Goal: Navigation & Orientation: Find specific page/section

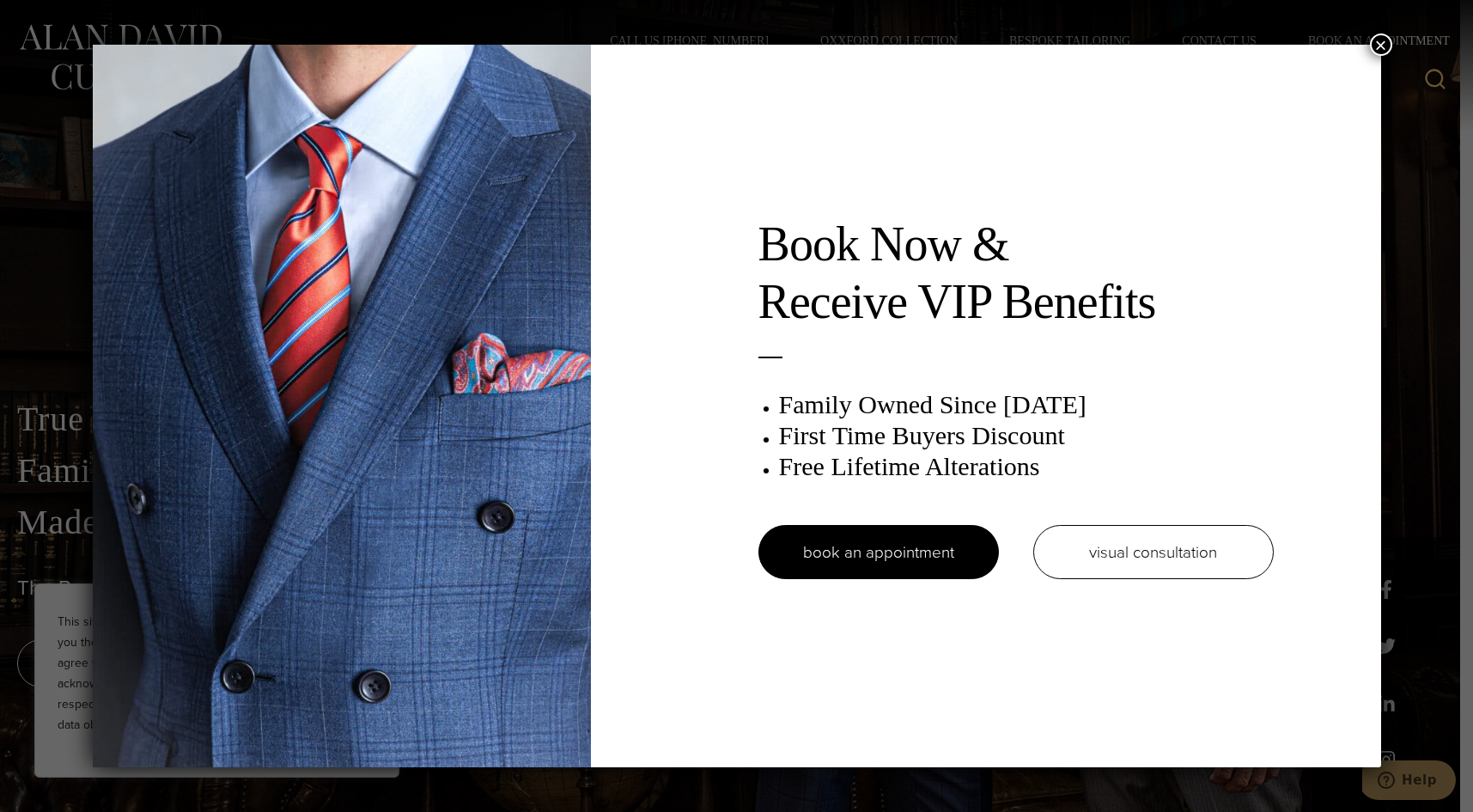
click at [1380, 39] on button "×" at bounding box center [1381, 44] width 23 height 23
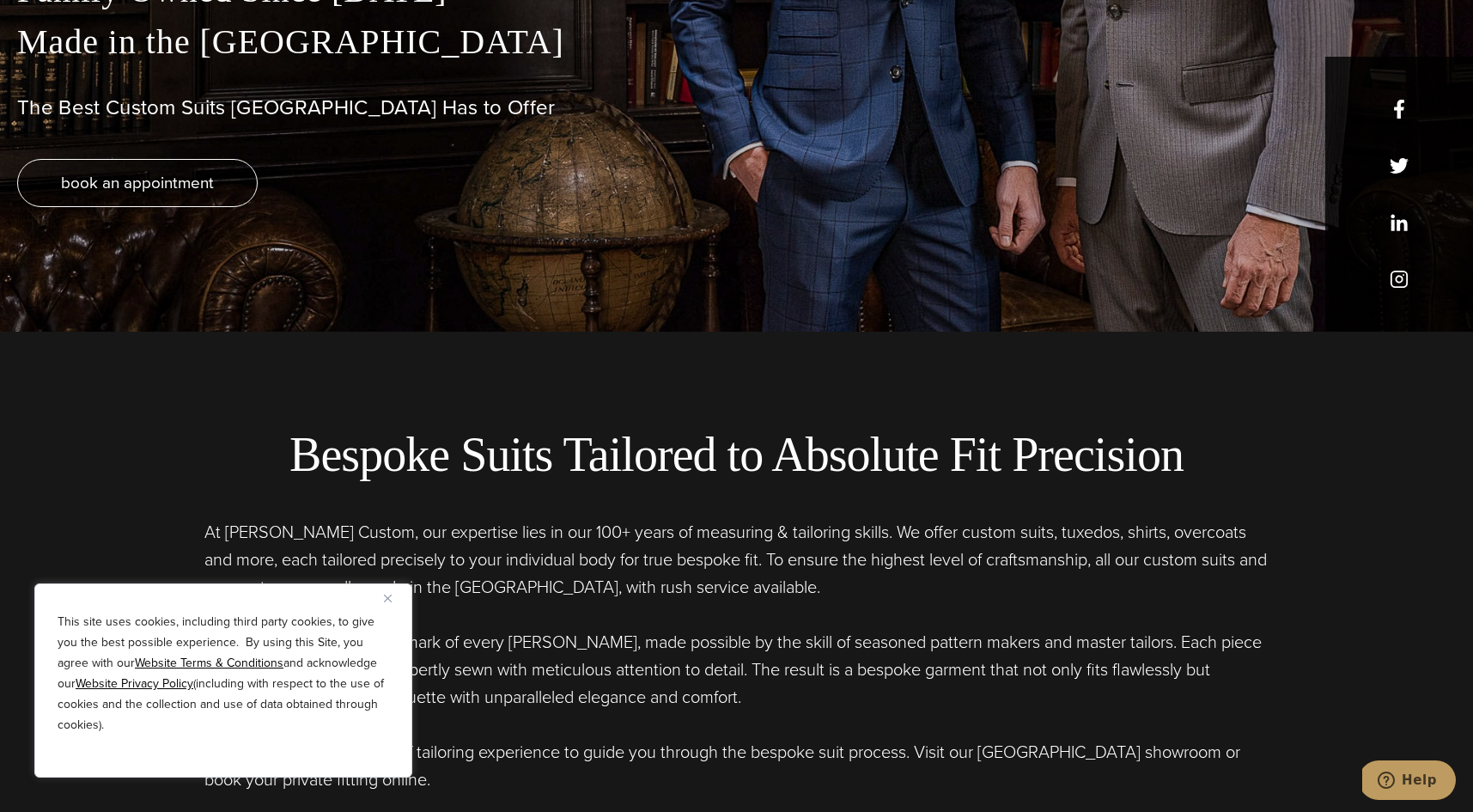
scroll to position [481, 0]
click at [390, 600] on img "Close" at bounding box center [388, 598] width 8 height 8
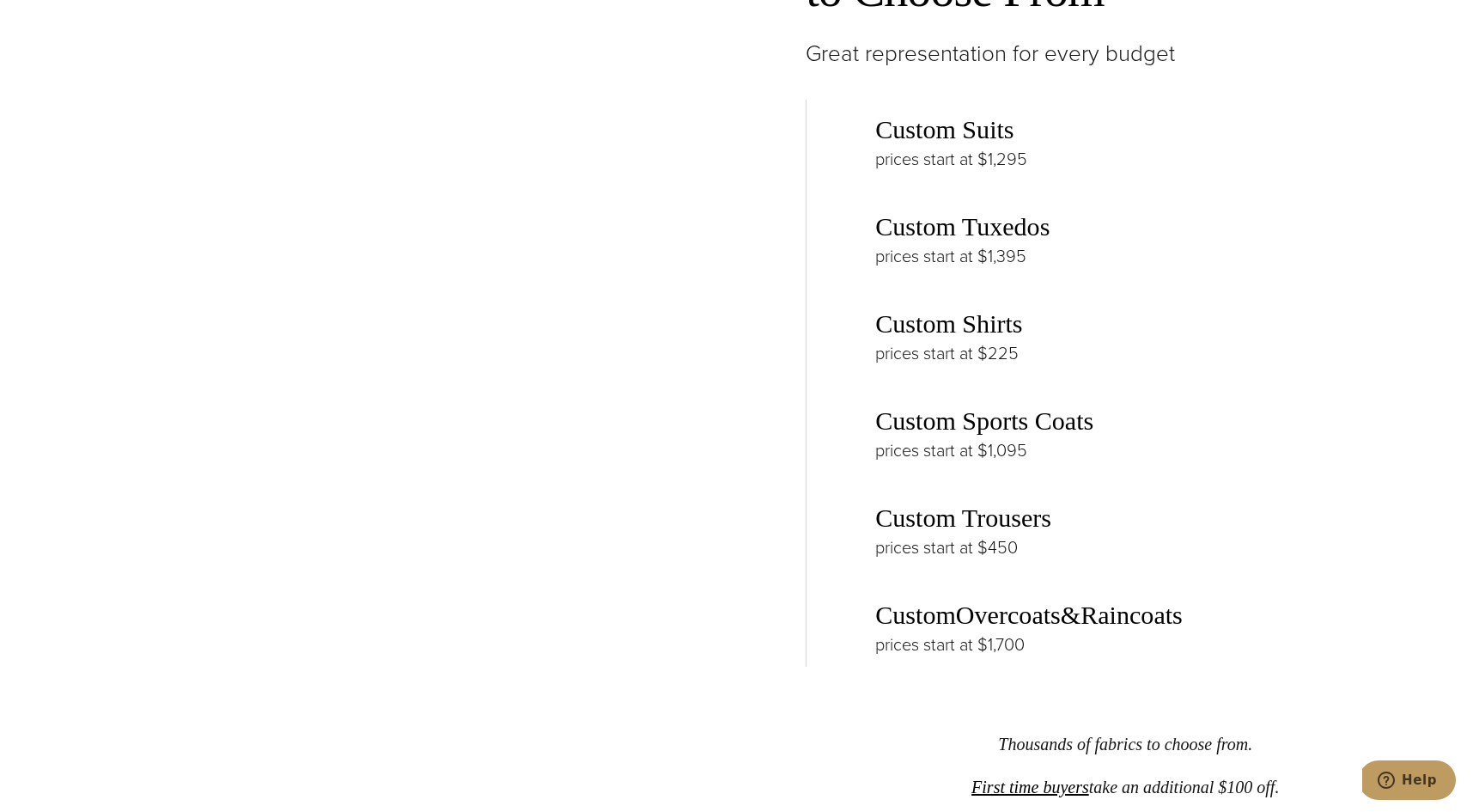
scroll to position [2683, 0]
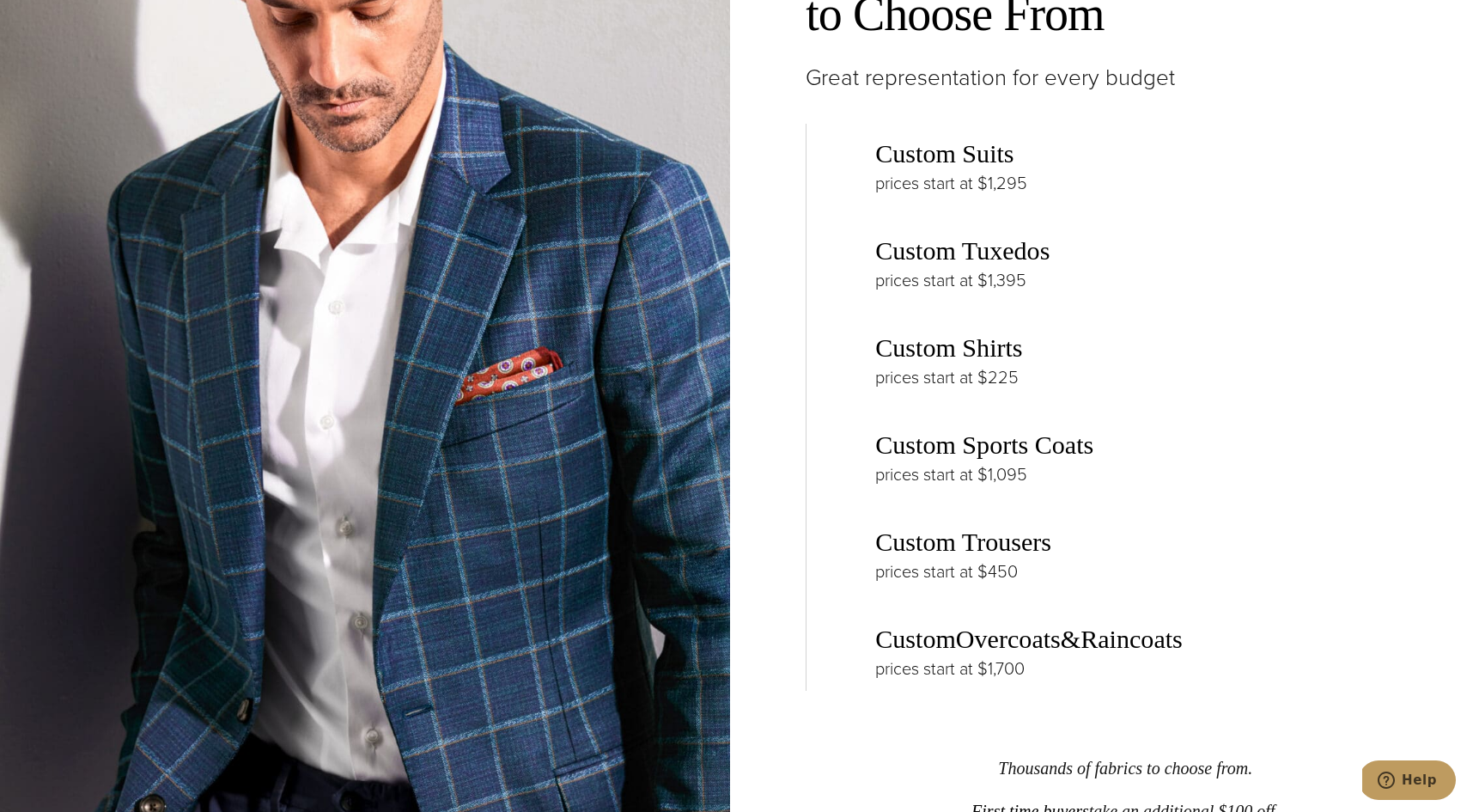
click at [1012, 260] on link "Custom Tuxedos" at bounding box center [963, 250] width 174 height 29
click at [968, 251] on link "Custom Tuxedos" at bounding box center [963, 250] width 174 height 29
click at [948, 152] on link "Custom Suits" at bounding box center [945, 153] width 138 height 29
click at [935, 458] on link "Custom Sports Coats" at bounding box center [985, 445] width 218 height 29
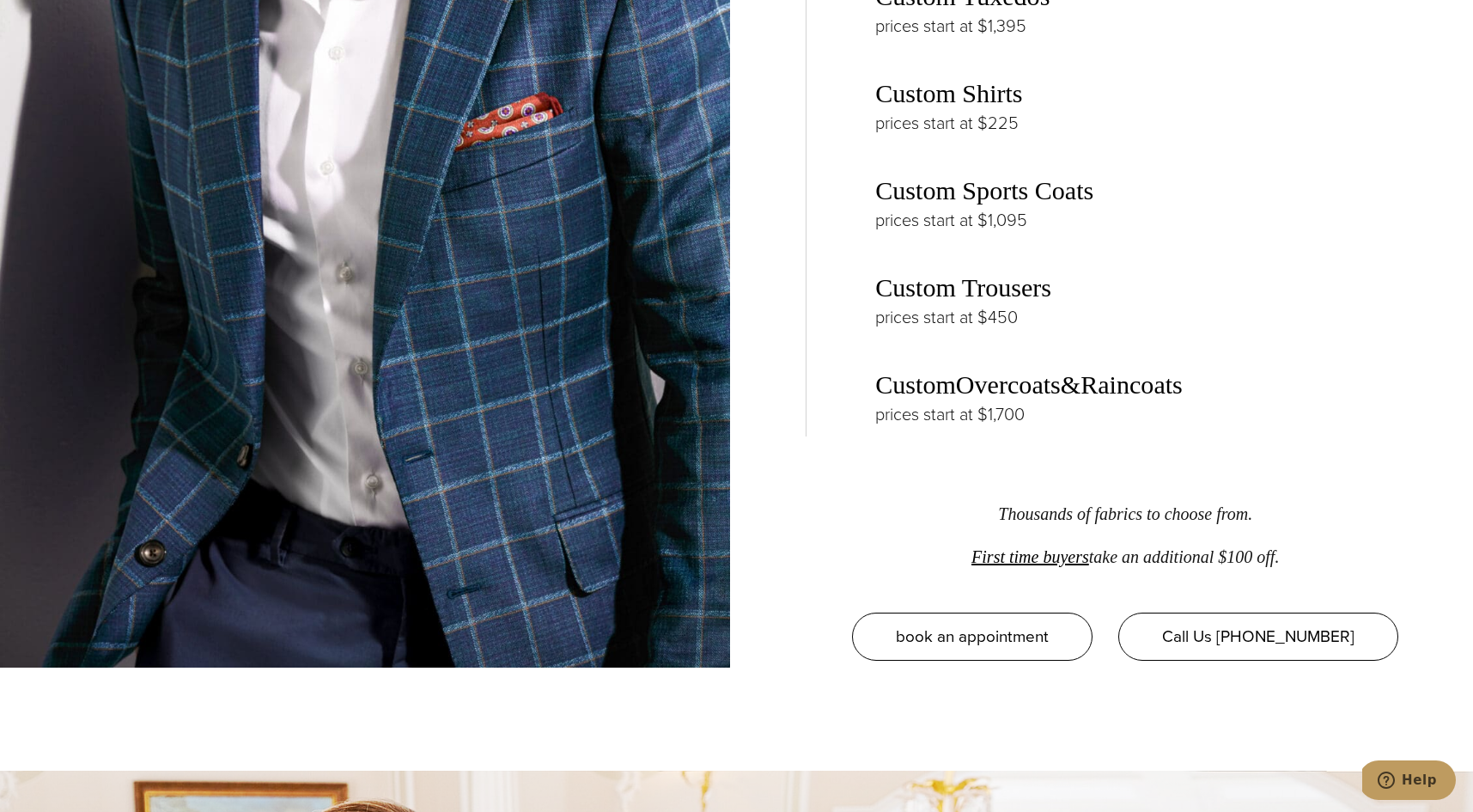
scroll to position [2936, 0]
click at [1038, 391] on link "Overcoats" at bounding box center [1008, 386] width 104 height 29
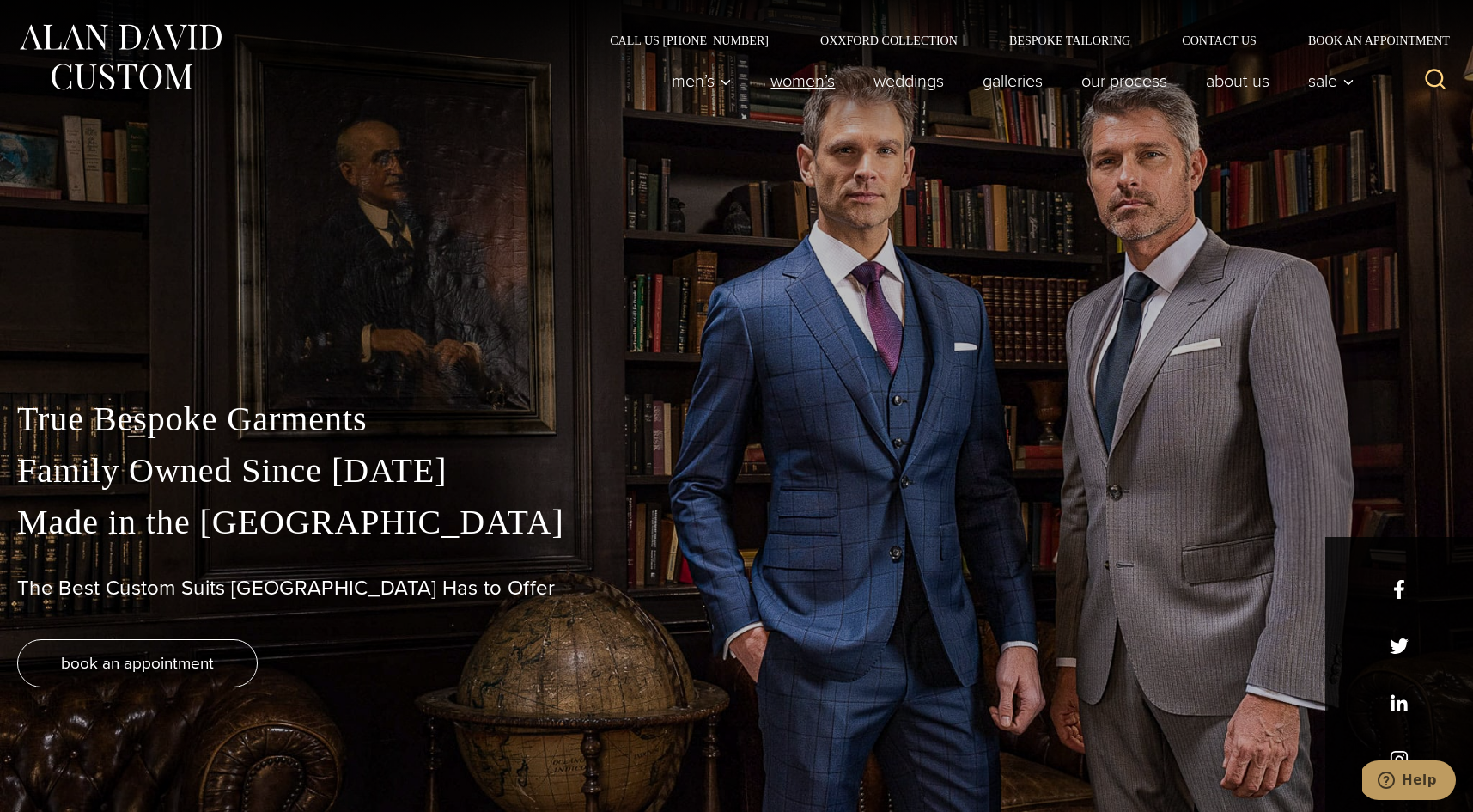
click at [780, 79] on link "Women’s" at bounding box center [803, 81] width 103 height 34
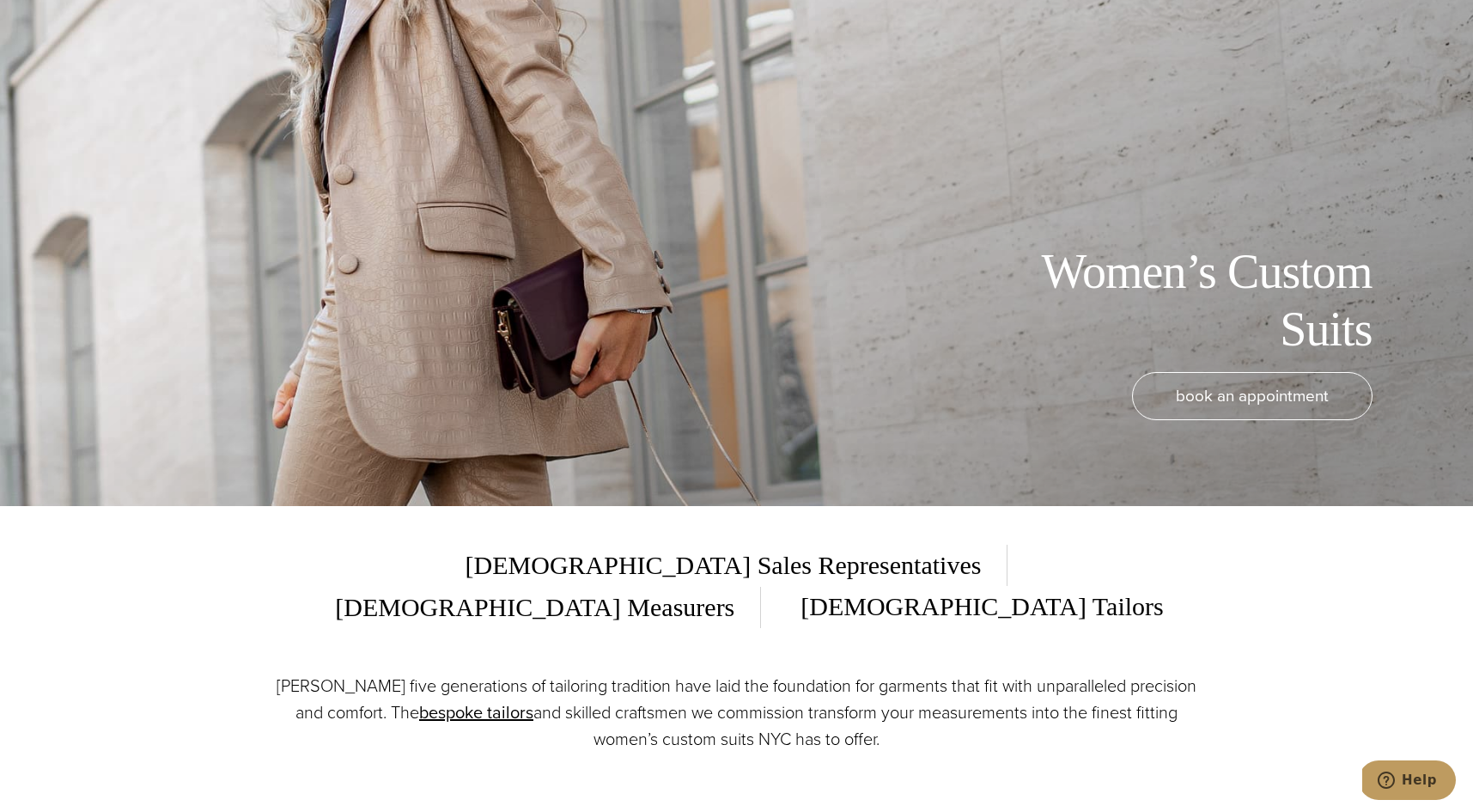
scroll to position [147, 0]
